Goal: Transaction & Acquisition: Download file/media

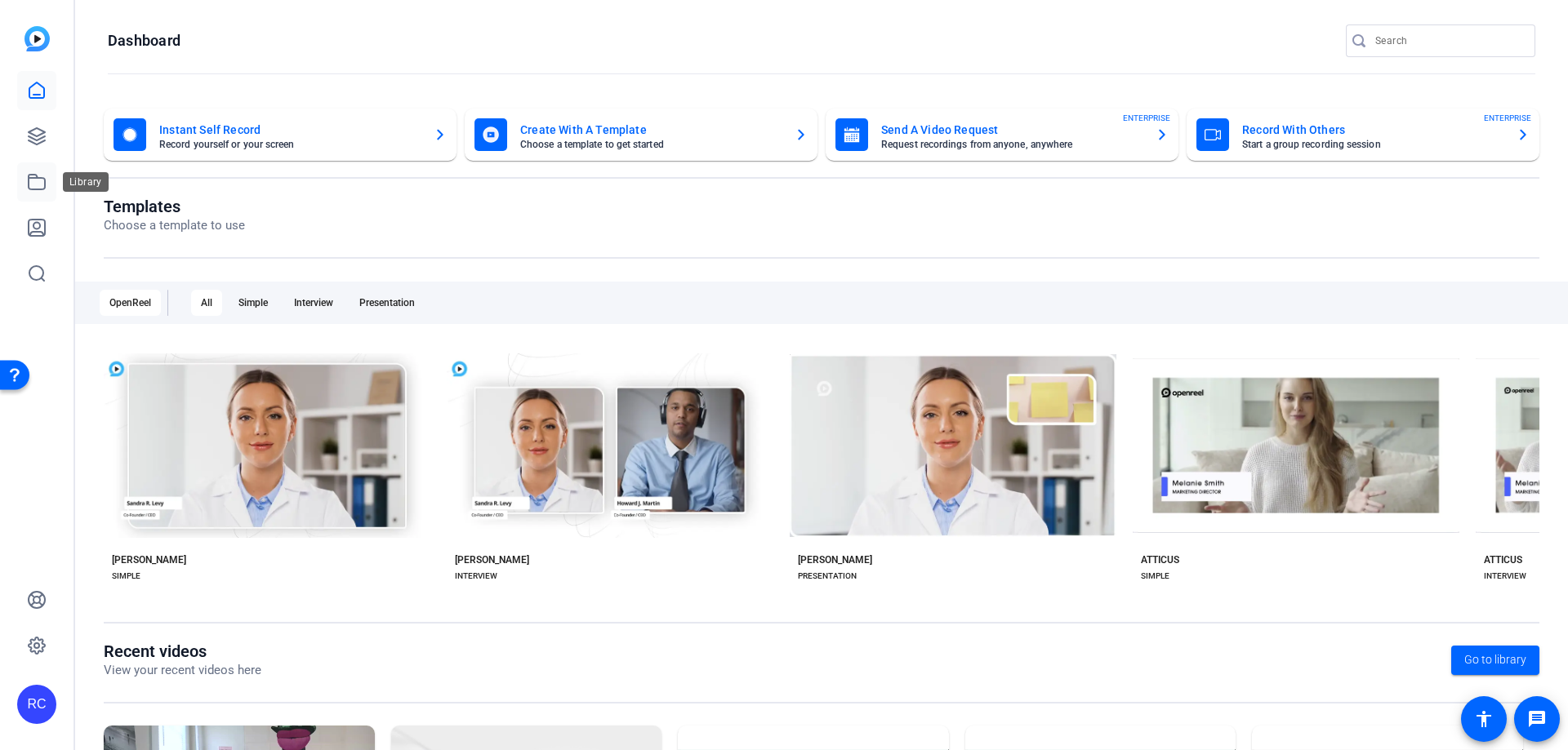
click at [40, 181] on icon at bounding box center [36, 182] width 20 height 20
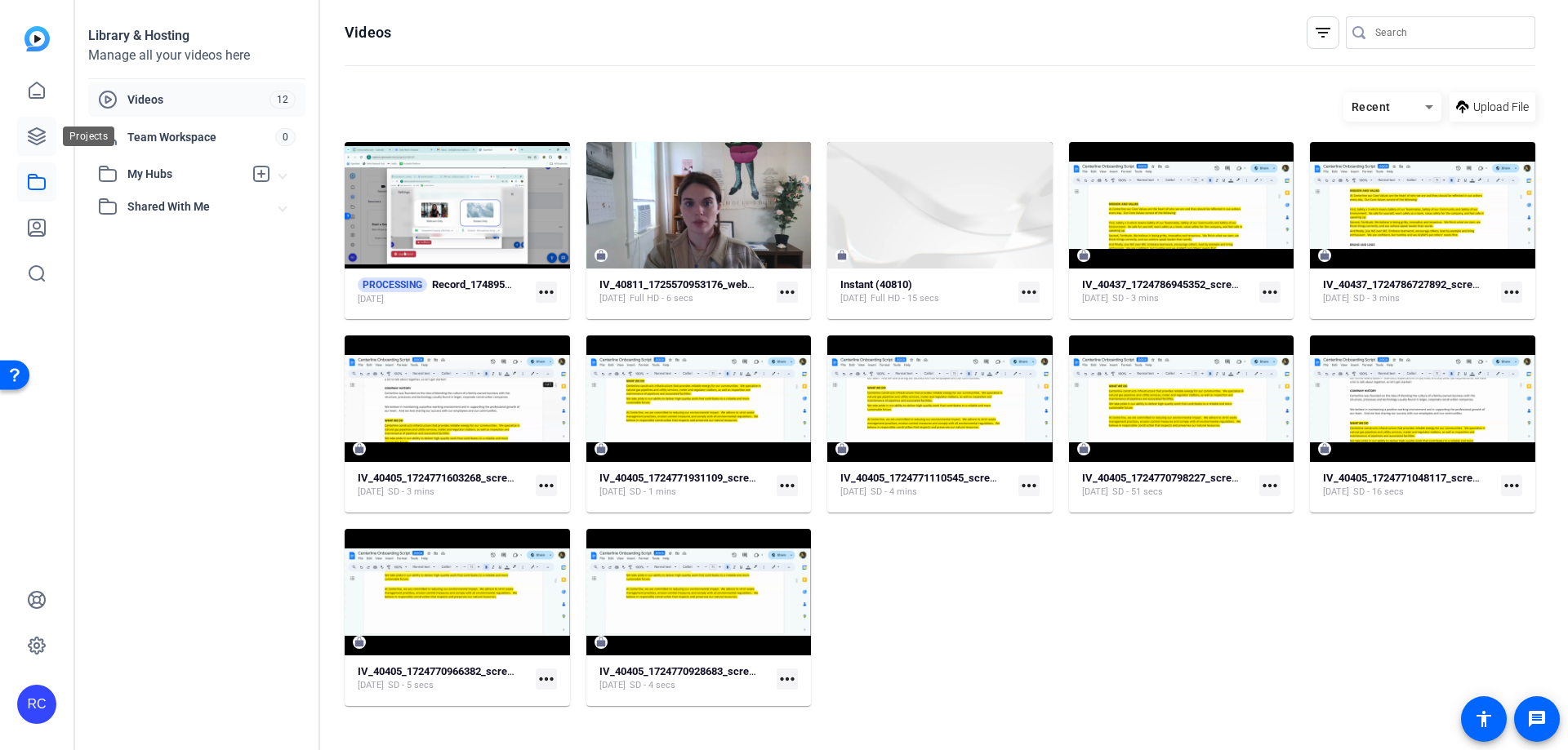
click at [27, 129] on icon at bounding box center [36, 136] width 20 height 20
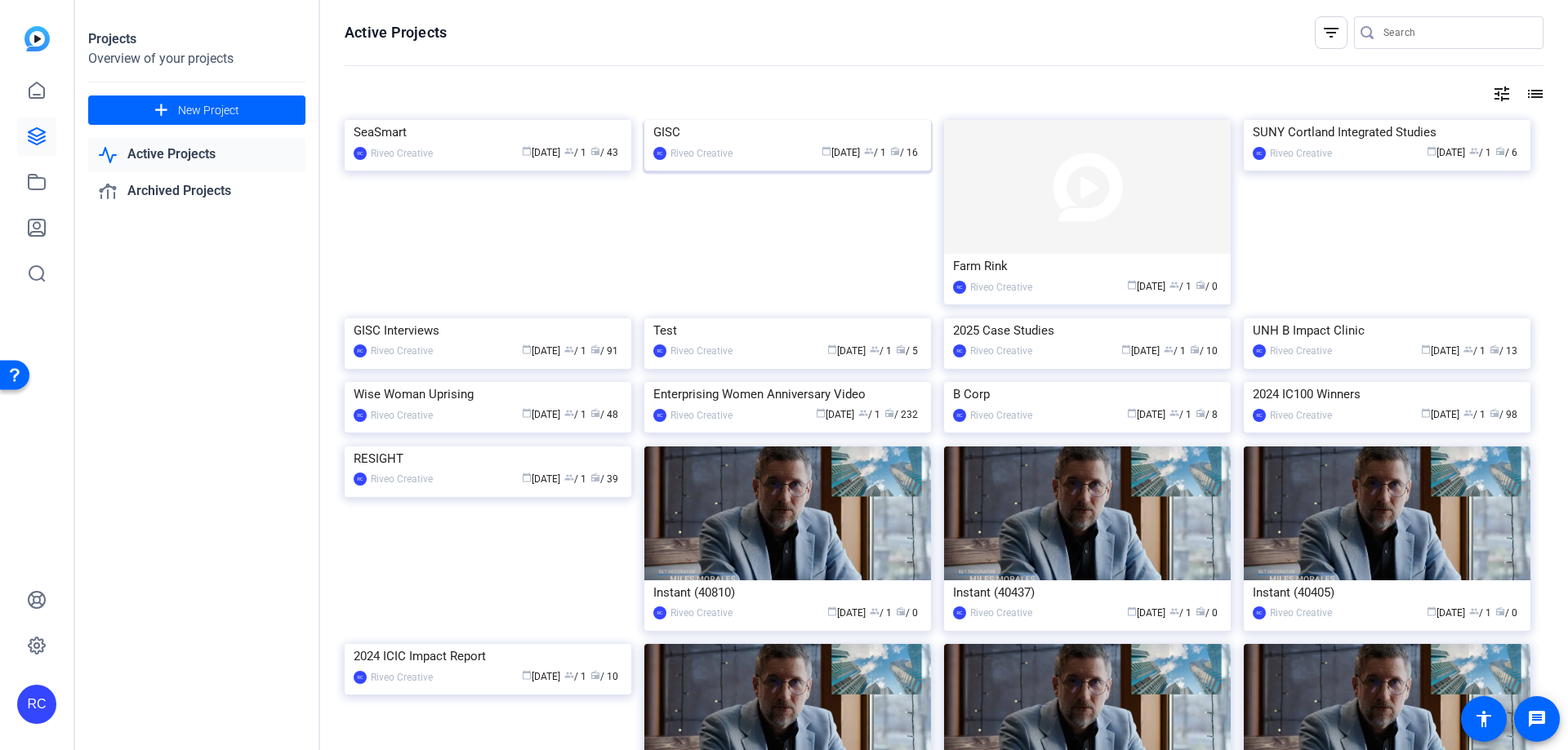
click at [840, 120] on img at bounding box center [787, 120] width 287 height 0
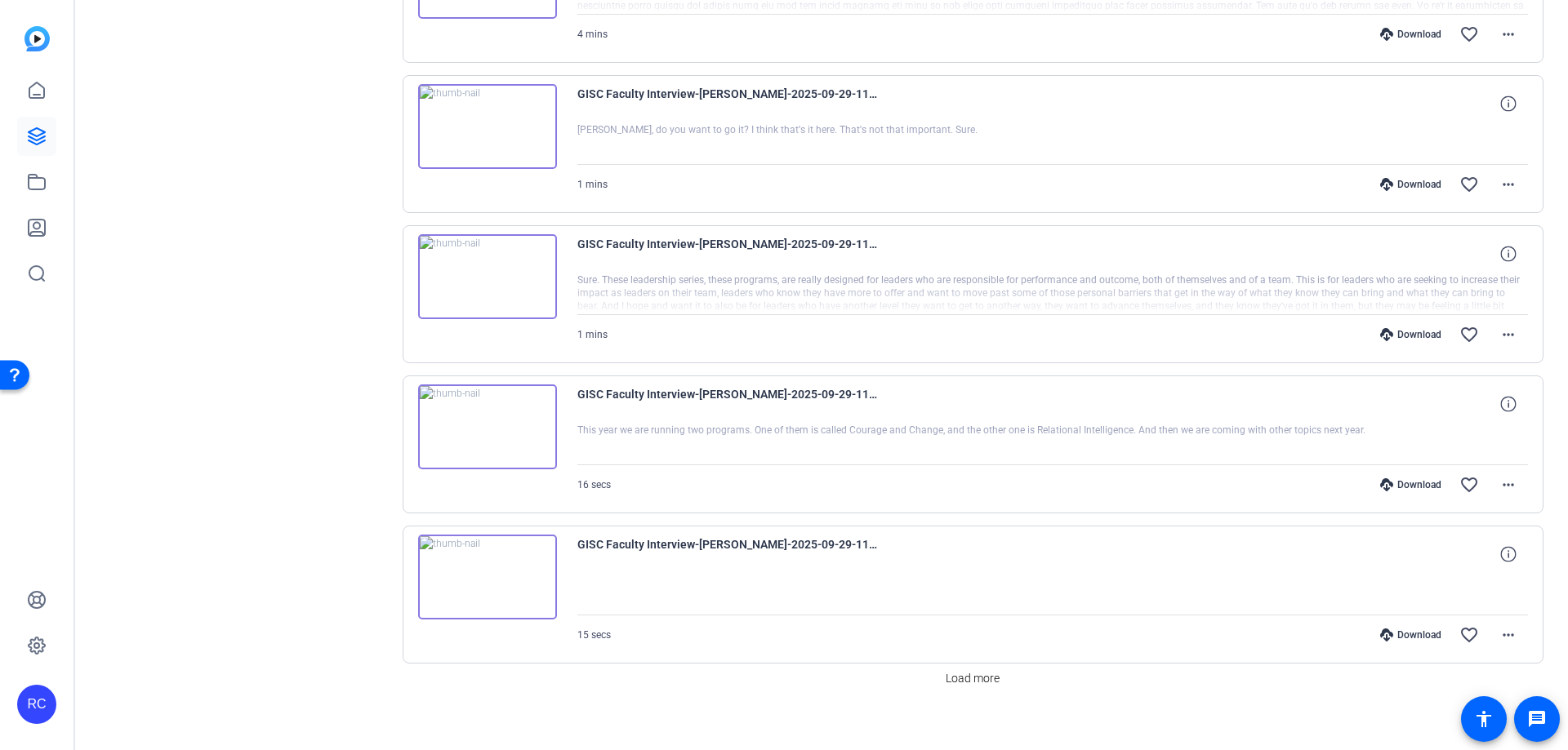
scroll to position [1201, 0]
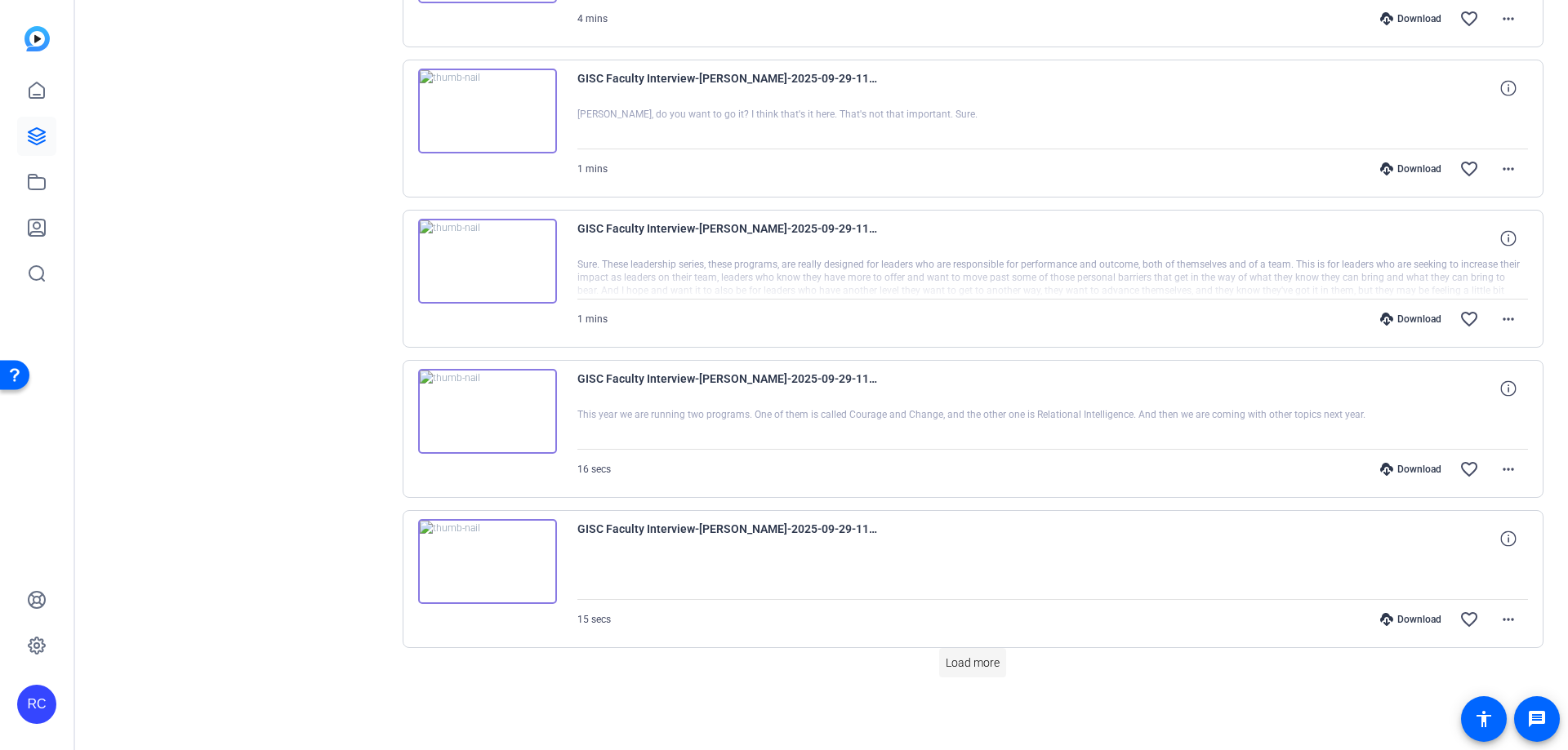
click at [967, 649] on span at bounding box center [972, 662] width 67 height 39
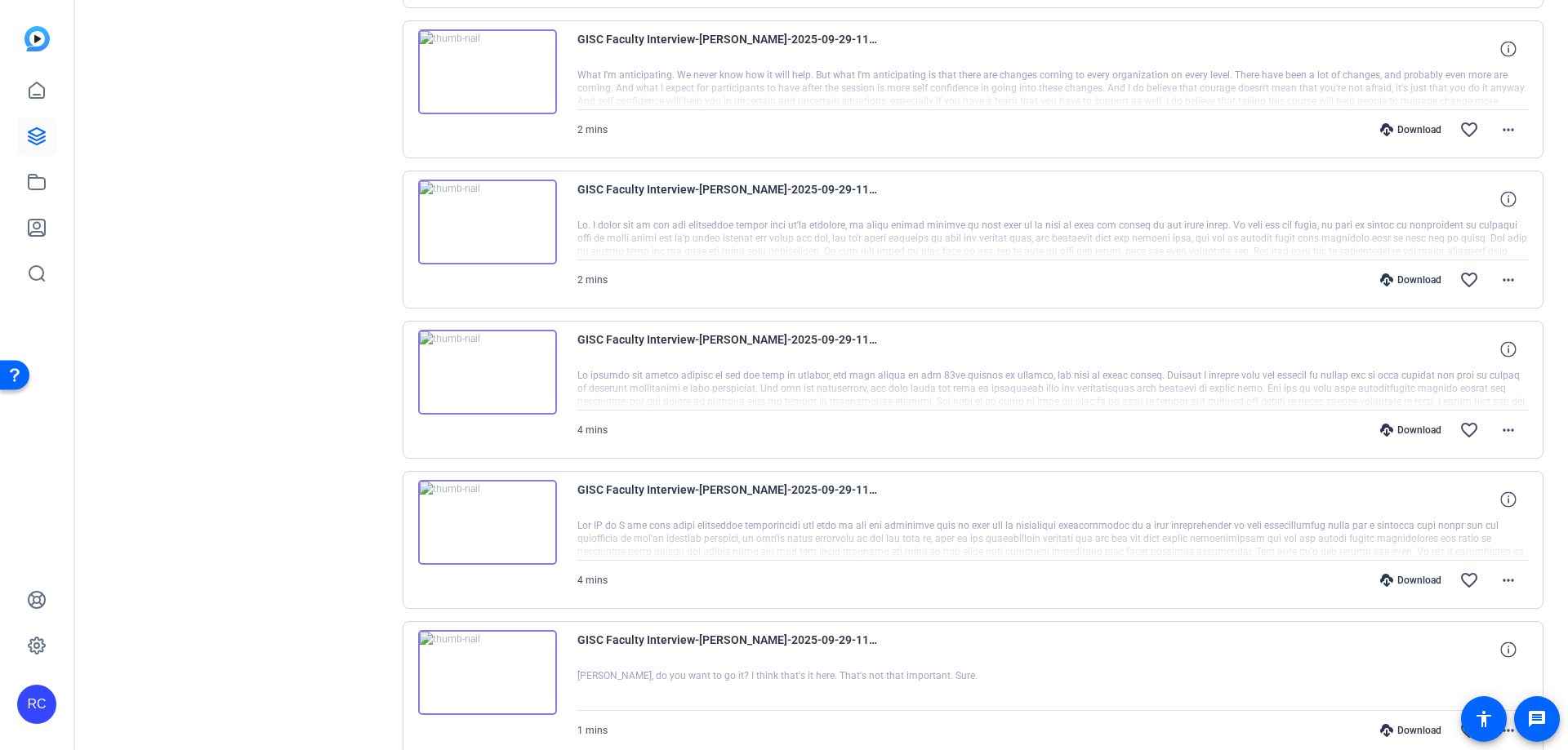
scroll to position [0, 0]
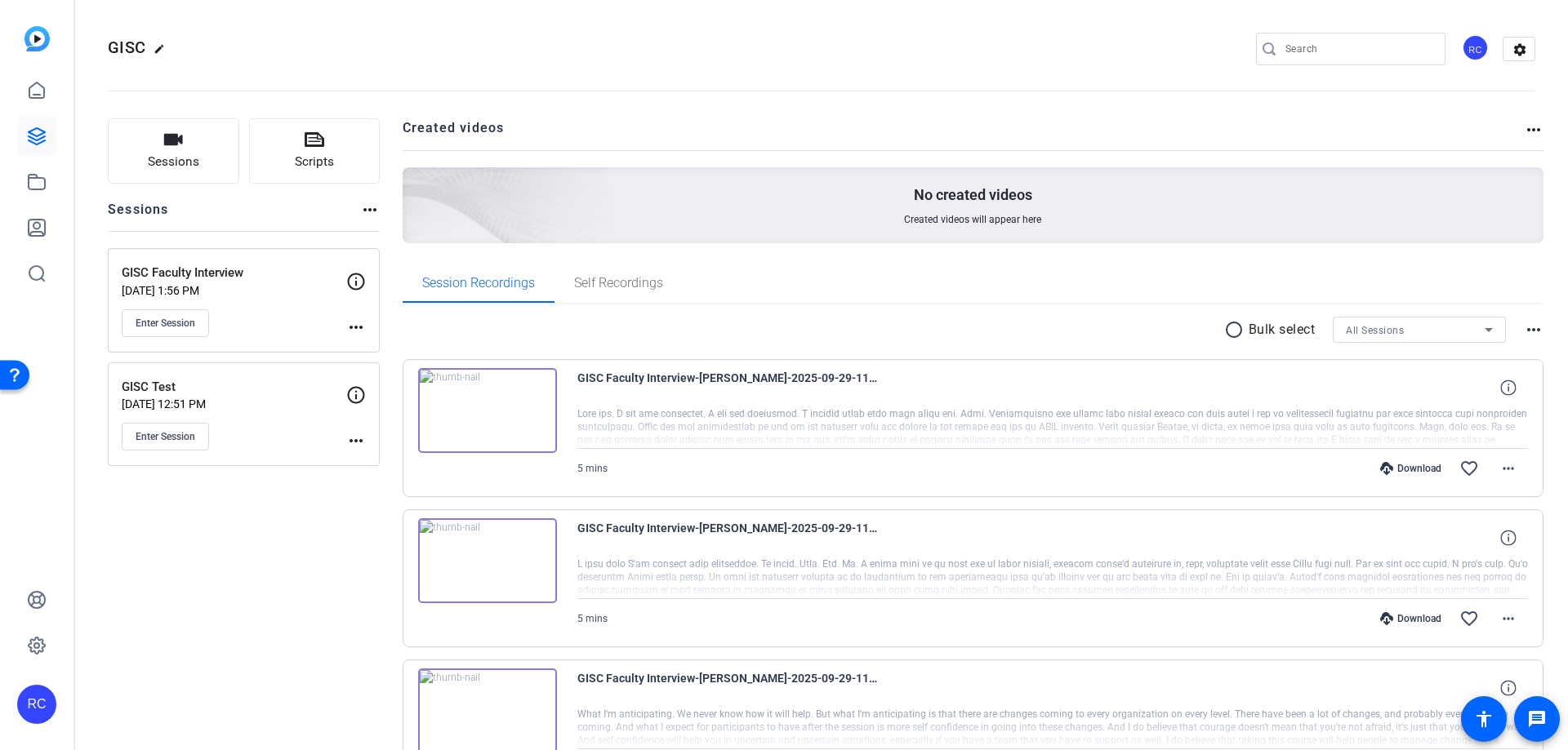
click at [1225, 334] on mat-icon "radio_button_unchecked" at bounding box center [1237, 329] width 25 height 20
click at [1287, 324] on icon at bounding box center [1291, 329] width 9 height 20
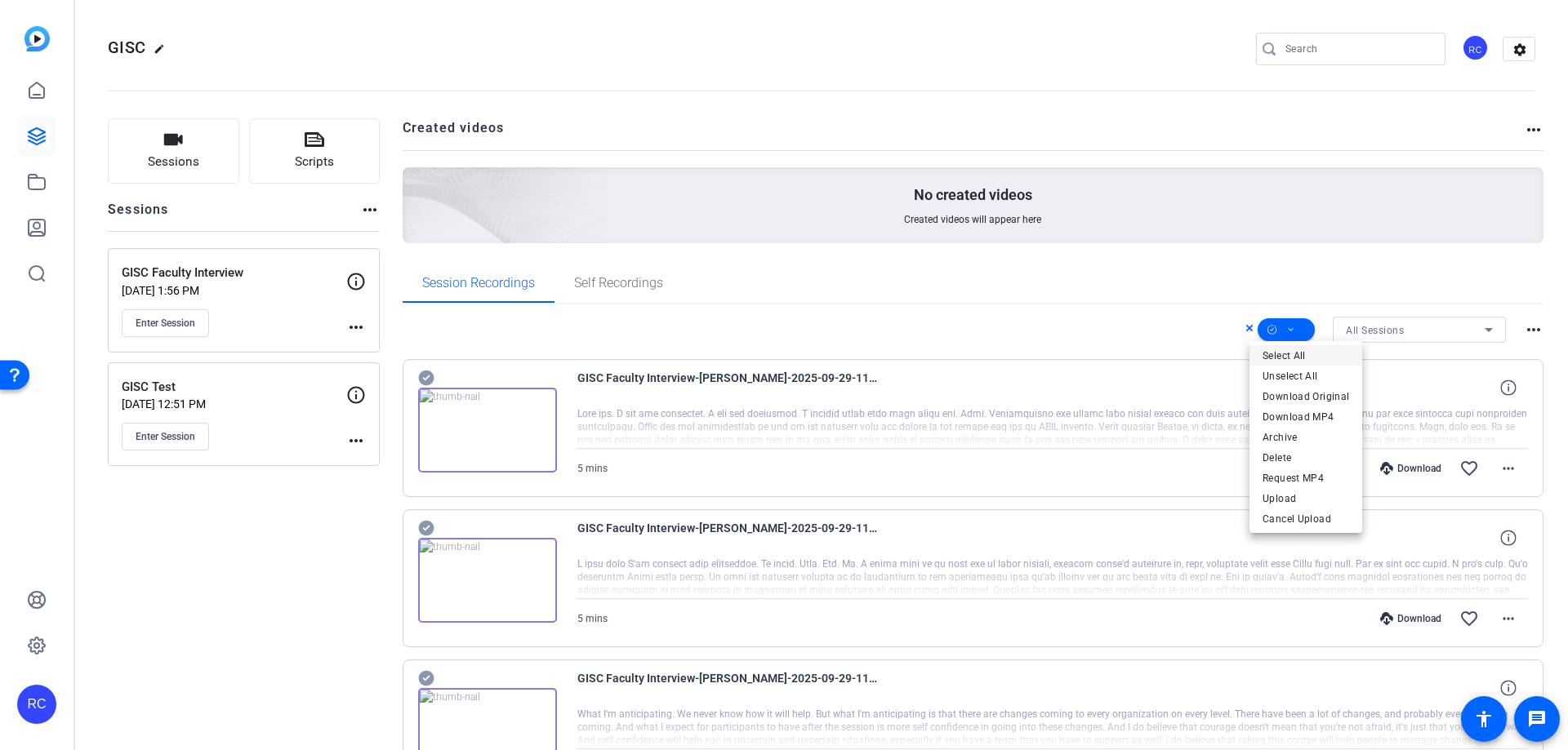
click at [1292, 355] on span "Select All" at bounding box center [1305, 356] width 87 height 20
click at [1224, 250] on div at bounding box center [784, 375] width 1568 height 750
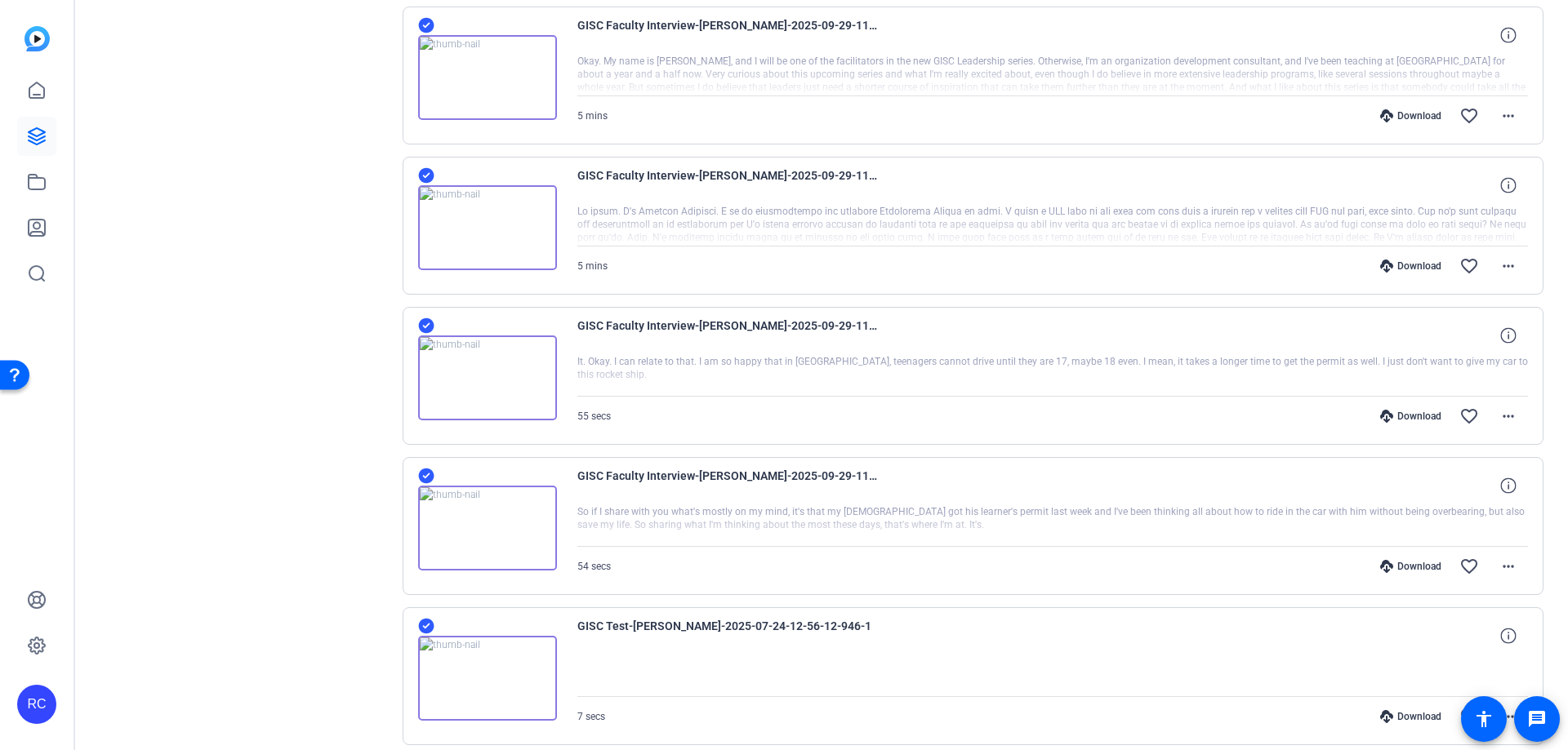
scroll to position [2072, 0]
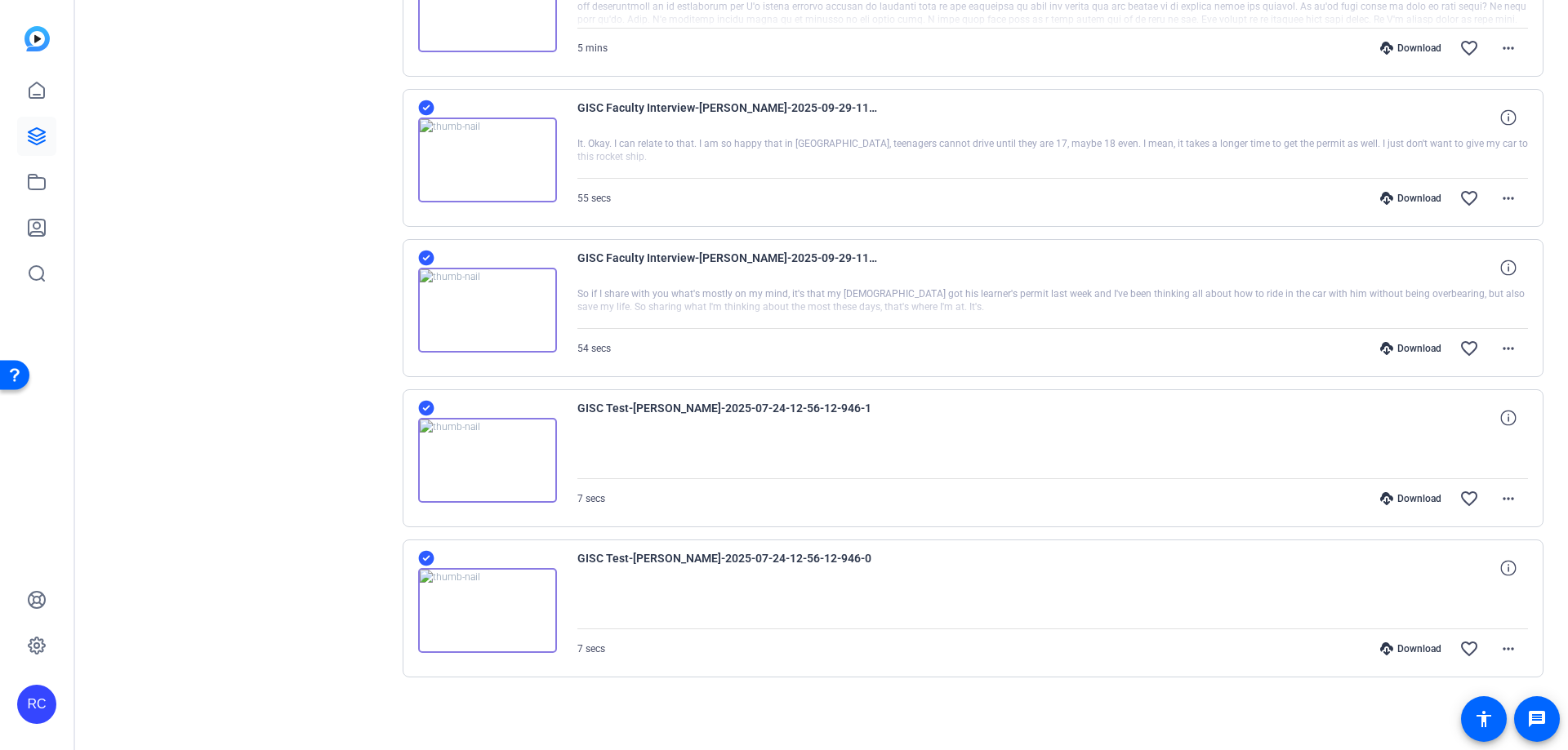
click at [428, 555] on icon at bounding box center [426, 559] width 15 height 15
click at [427, 402] on icon at bounding box center [426, 408] width 15 height 15
click at [427, 249] on icon at bounding box center [426, 258] width 16 height 20
click at [428, 111] on icon at bounding box center [426, 108] width 15 height 15
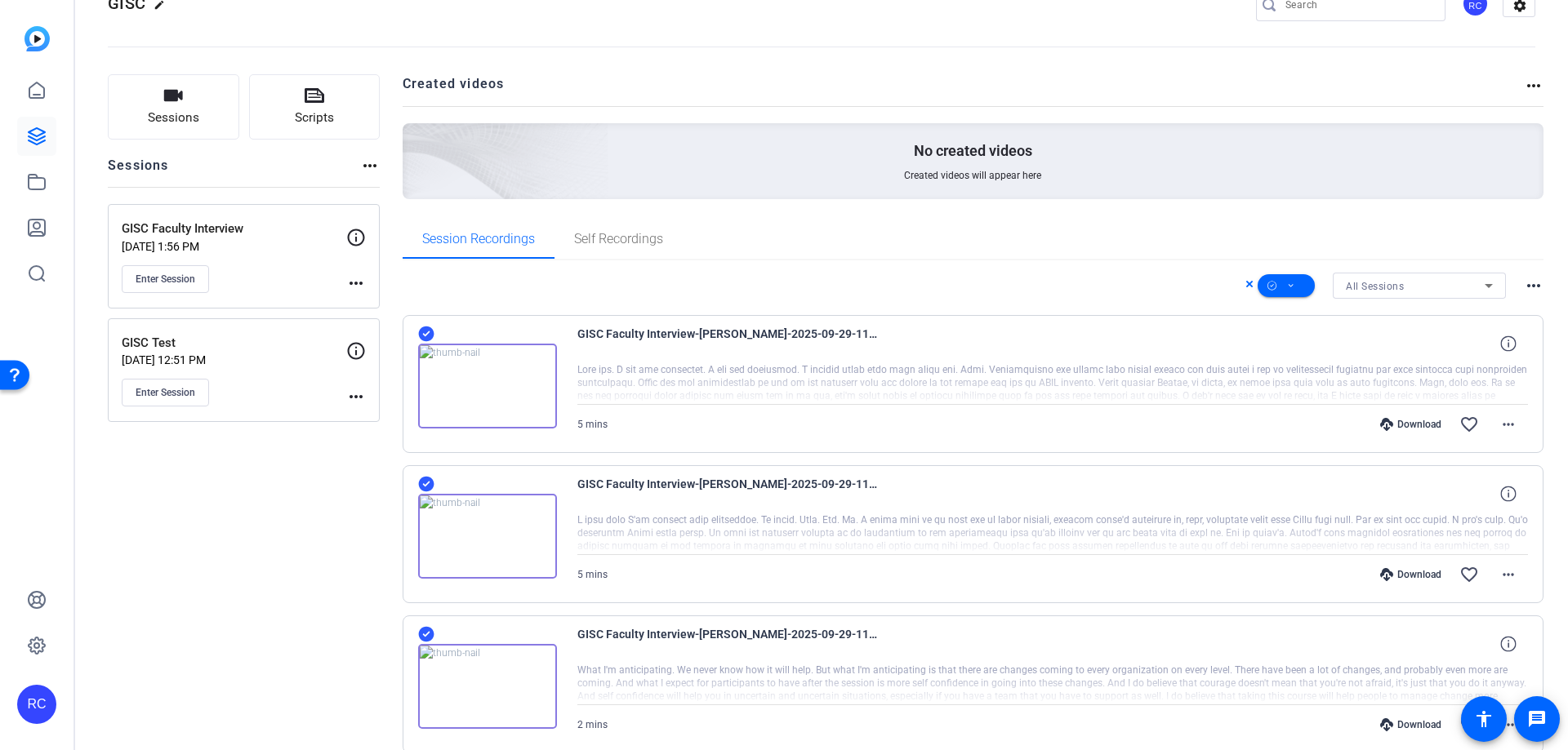
scroll to position [0, 0]
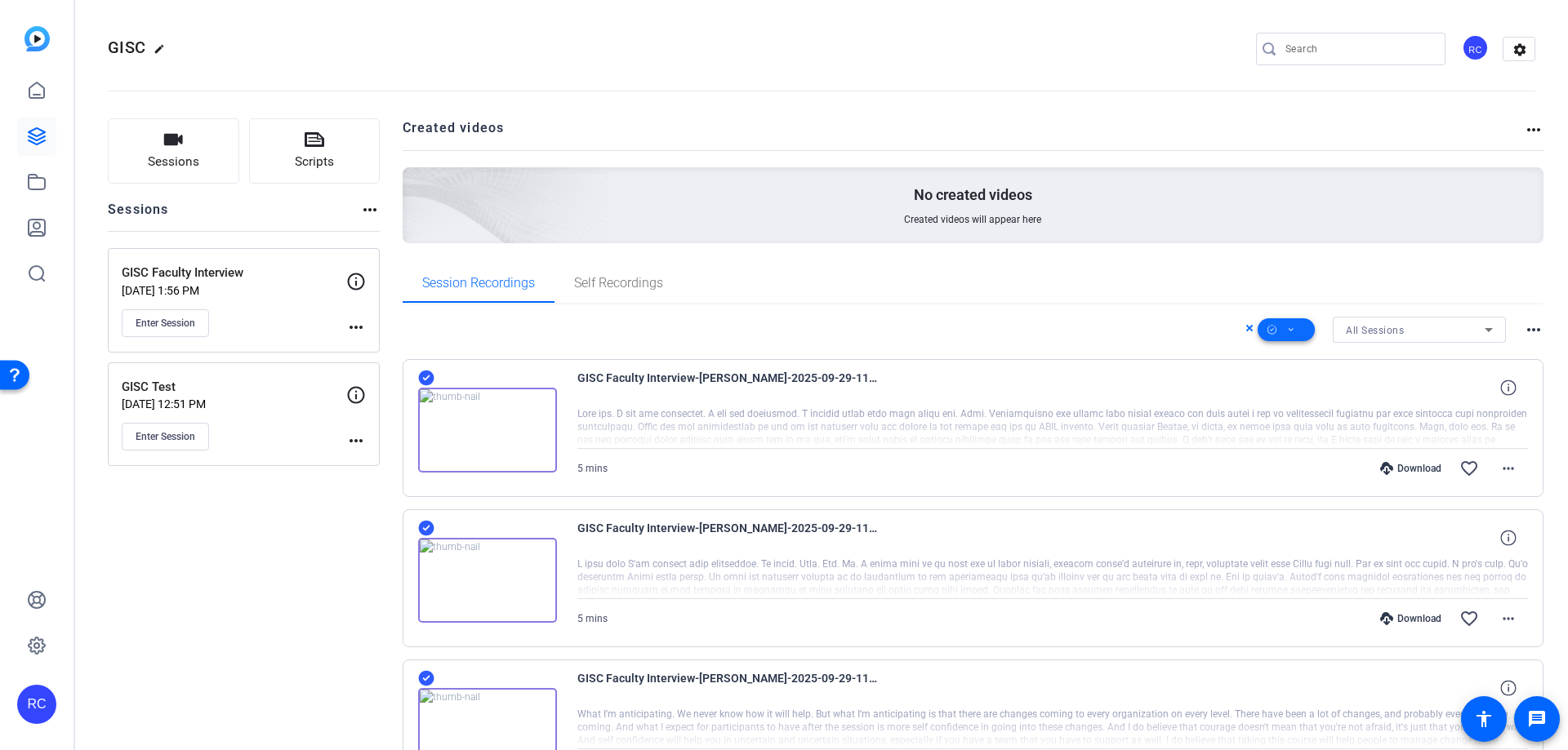
click at [1277, 331] on span at bounding box center [1286, 329] width 57 height 39
click at [1312, 418] on span "Download MP4" at bounding box center [1305, 417] width 87 height 20
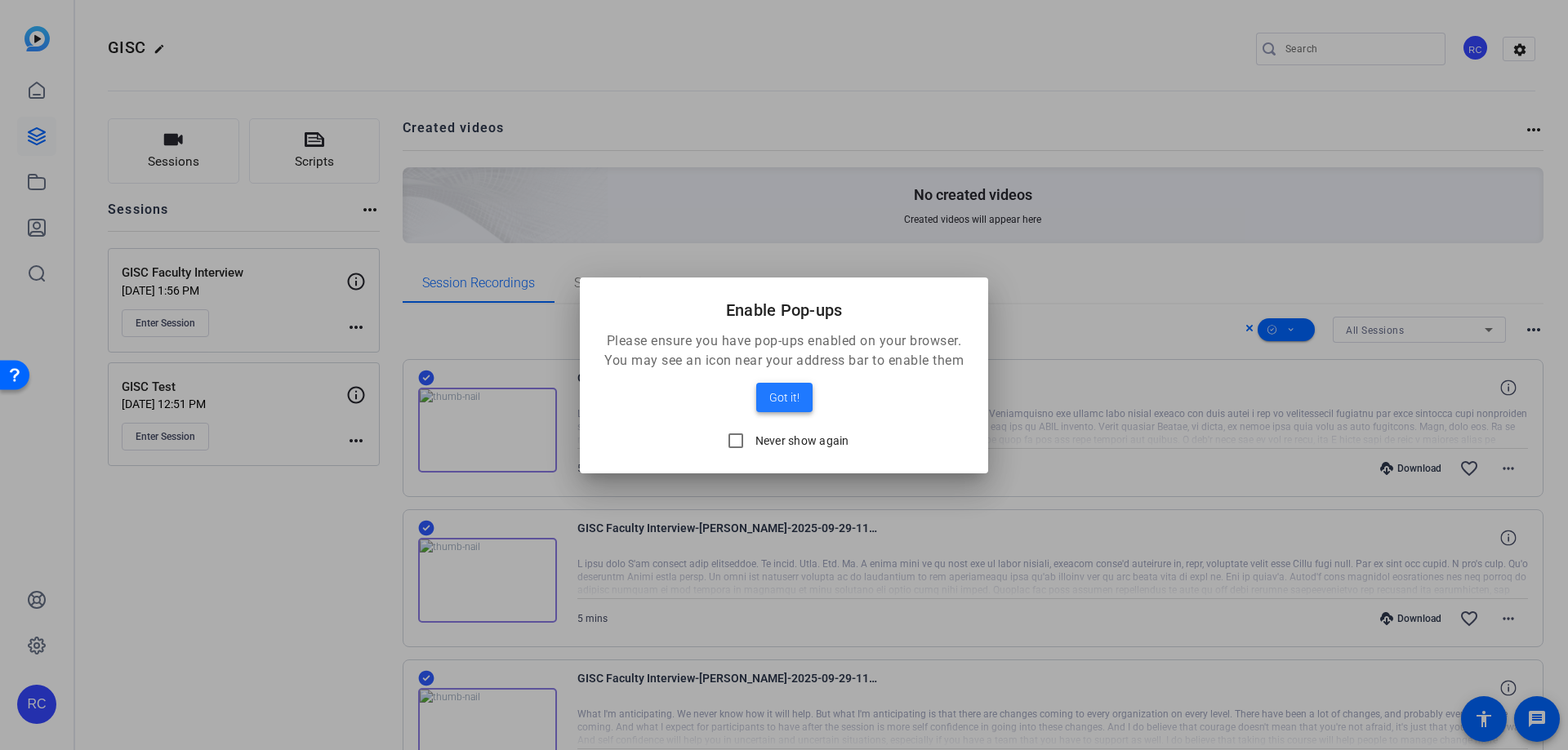
click at [791, 388] on span "Got it!" at bounding box center [784, 397] width 30 height 20
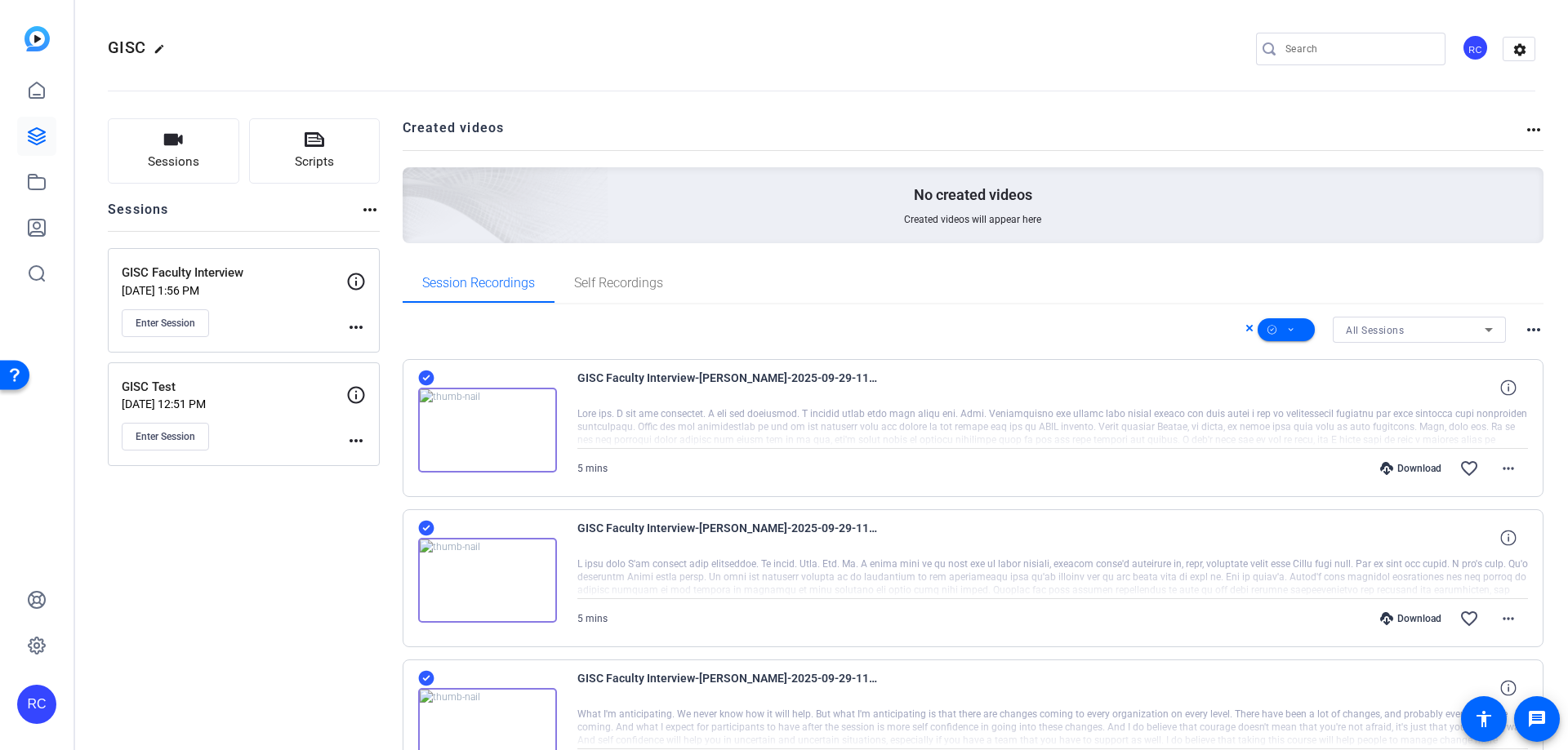
click at [47, 700] on div "RC" at bounding box center [36, 704] width 39 height 39
click at [187, 693] on mat-icon "logout" at bounding box center [184, 690] width 20 height 20
